Goal: Go to known website: Access a specific website the user already knows

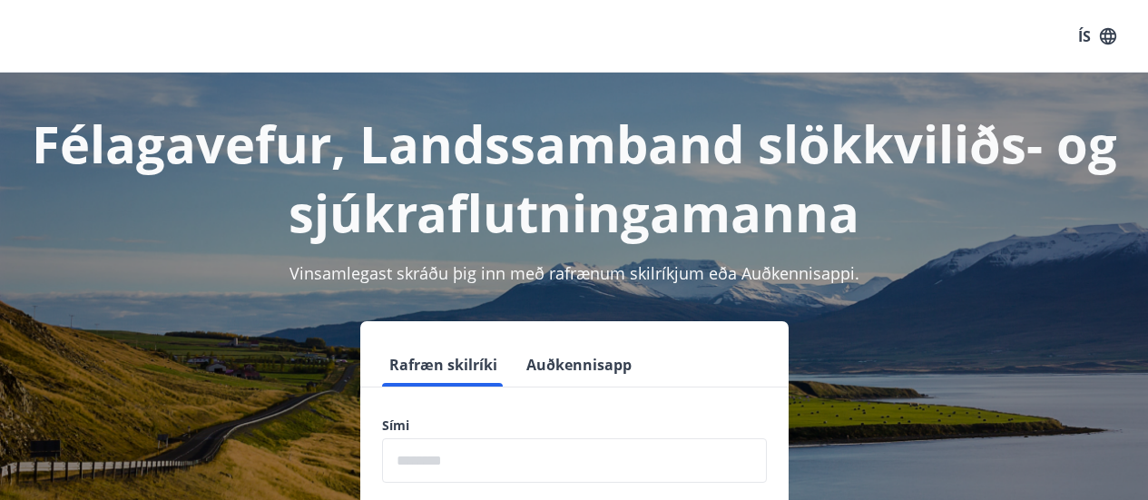
click at [843, 41] on div "ÍS" at bounding box center [574, 36] width 1148 height 73
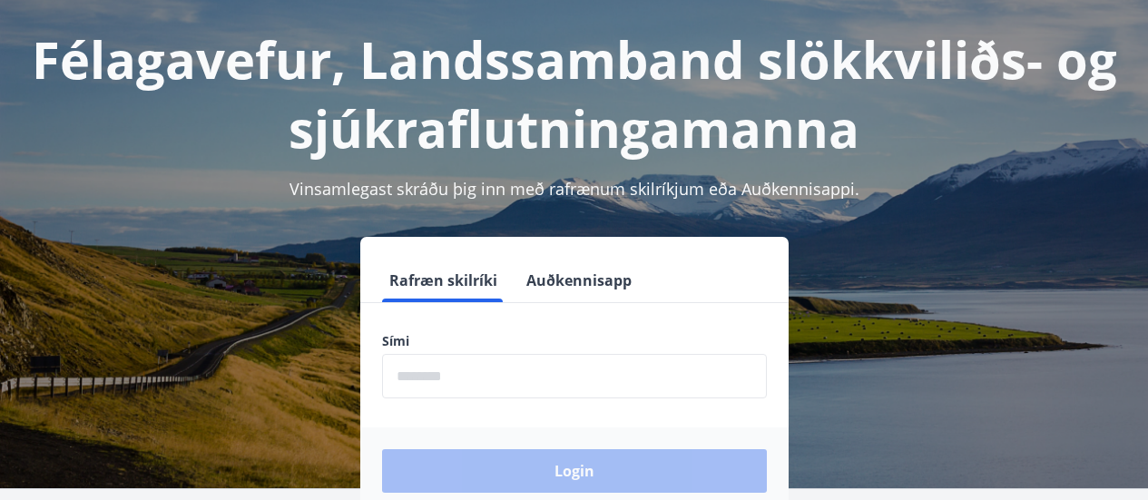
scroll to position [86, 0]
